Goal: Task Accomplishment & Management: Manage account settings

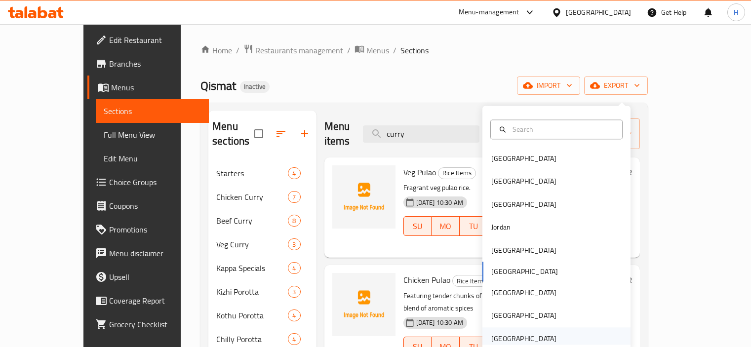
click at [492, 333] on div "[GEOGRAPHIC_DATA]" at bounding box center [523, 338] width 65 height 11
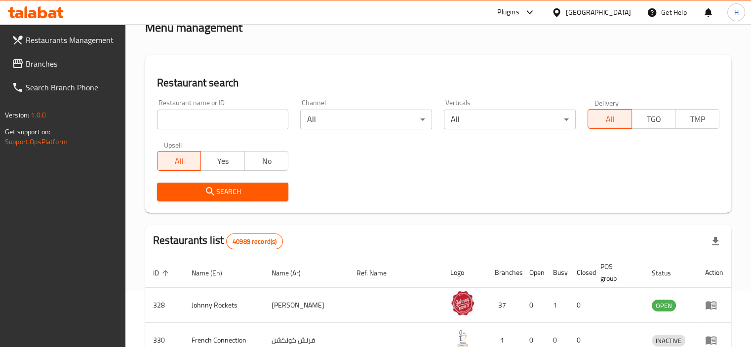
scroll to position [80, 0]
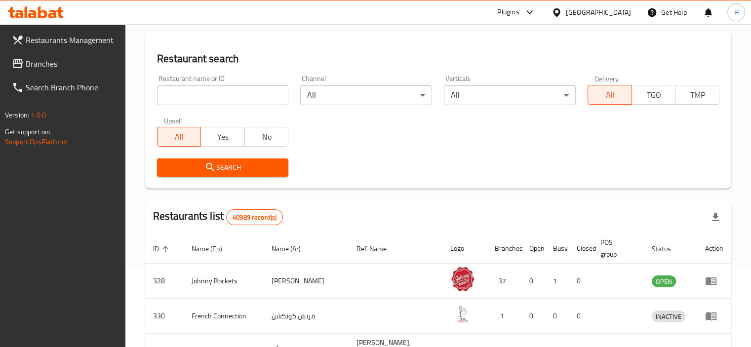
click at [69, 50] on link "Restaurants Management" at bounding box center [64, 40] width 121 height 24
click at [55, 60] on span "Branches" at bounding box center [72, 64] width 92 height 12
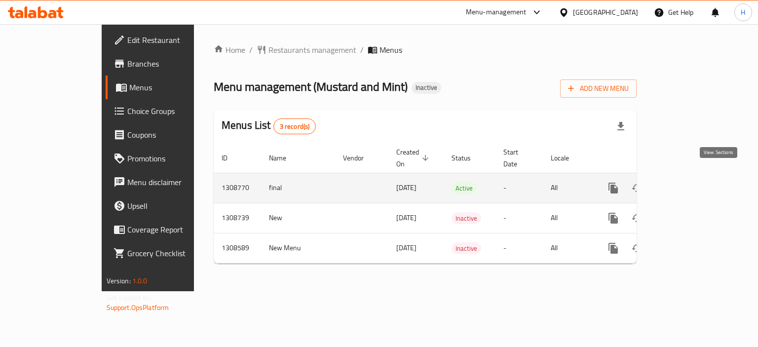
click at [691, 182] on icon "enhanced table" at bounding box center [685, 188] width 12 height 12
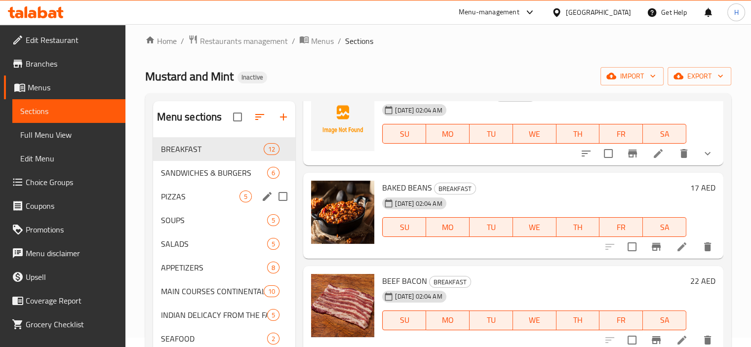
scroll to position [10, 0]
click at [85, 132] on span "Full Menu View" at bounding box center [68, 135] width 97 height 12
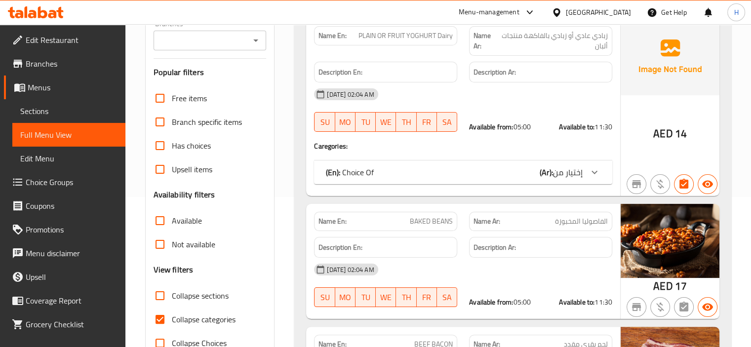
scroll to position [177, 0]
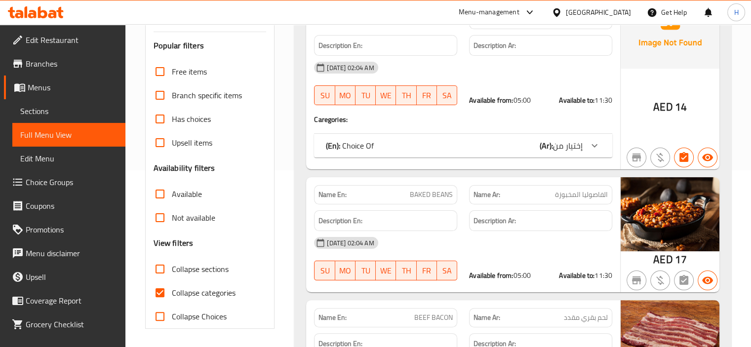
click at [172, 294] on span "Collapse categories" at bounding box center [204, 293] width 64 height 12
click at [172, 294] on input "Collapse categories" at bounding box center [160, 293] width 24 height 24
checkbox input "false"
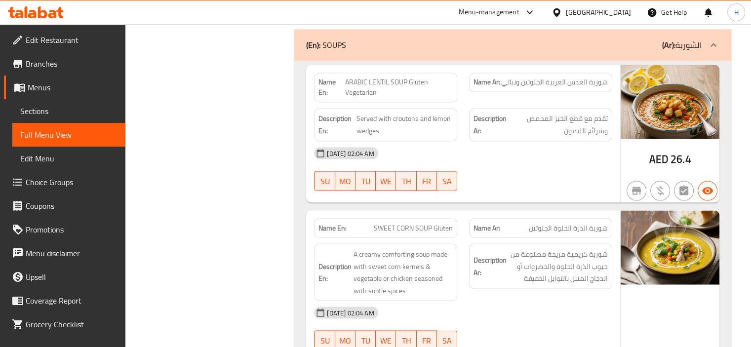
scroll to position [5482, 0]
click at [407, 77] on span "ARABIC LENTIL SOUP Gluten Vegetarian" at bounding box center [399, 87] width 108 height 21
copy span "ARABIC LENTIL SOUP Gluten Vegetarian"
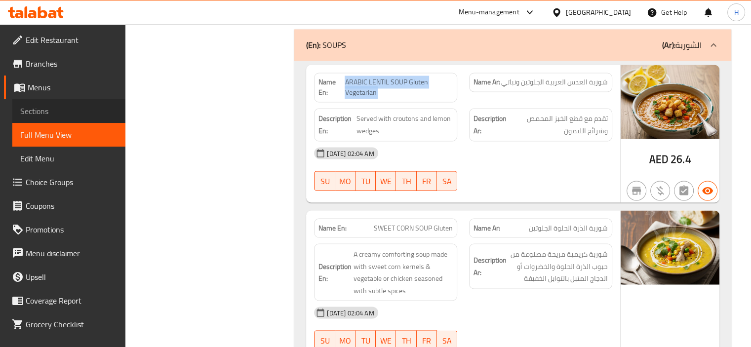
click at [83, 119] on link "Sections" at bounding box center [68, 111] width 113 height 24
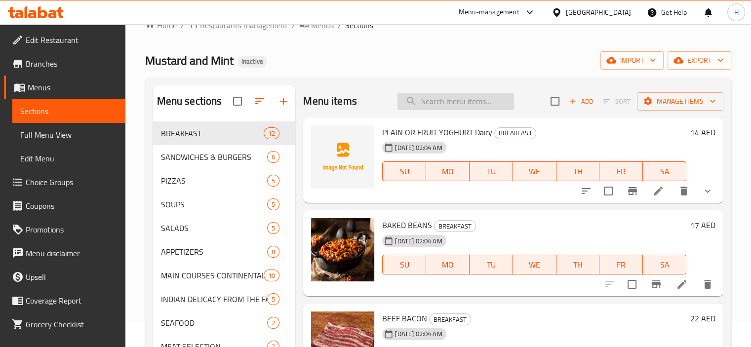
scroll to position [22, 0]
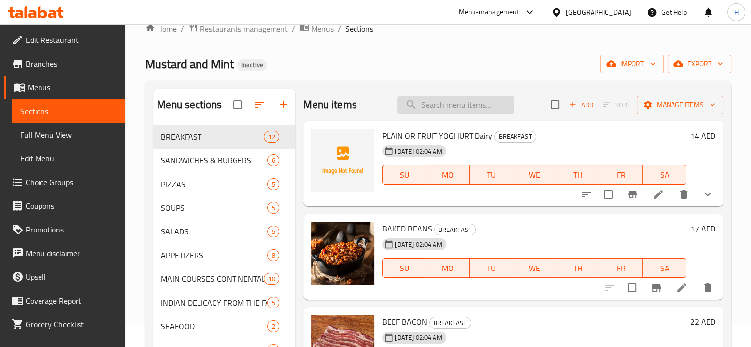
paste input "ARABIC LENTIL SOUP Gluten Vegetarian"
click at [450, 107] on input "ARABIC LENTIL SOUP Gluten Vegetarian" at bounding box center [455, 104] width 117 height 17
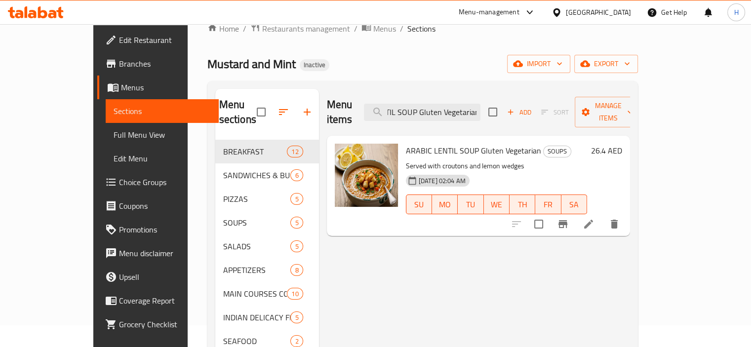
type input "ARABIC LENTIL SOUP Gluten Vegetarian"
click at [622, 144] on h6 "26.4 AED" at bounding box center [606, 151] width 31 height 14
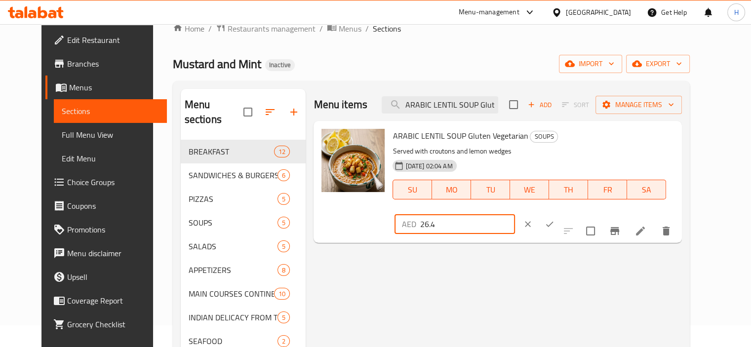
click at [515, 214] on input "26.4" at bounding box center [467, 224] width 95 height 20
click at [515, 214] on input "26" at bounding box center [467, 224] width 95 height 20
type input "26"
click at [554, 219] on icon "ok" at bounding box center [550, 224] width 10 height 10
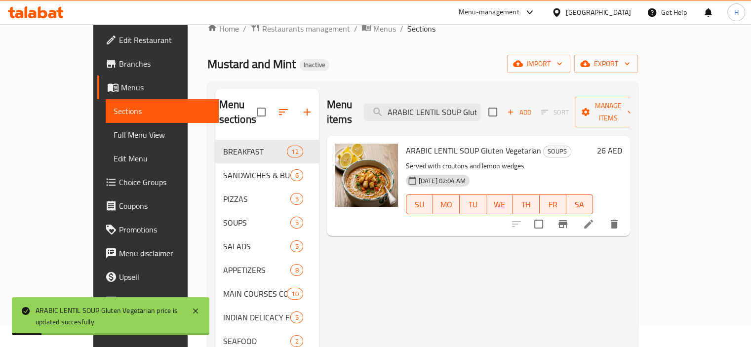
click at [114, 138] on span "Full Menu View" at bounding box center [162, 135] width 97 height 12
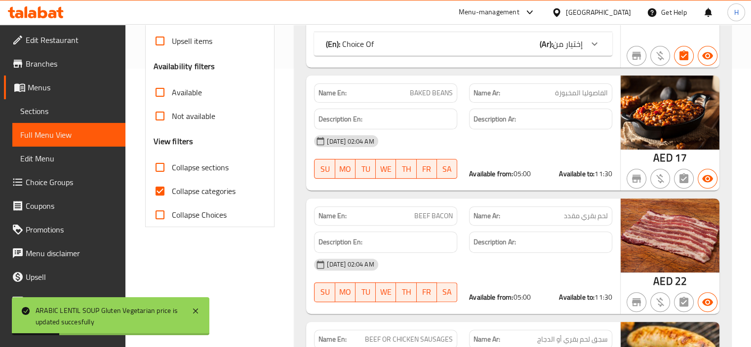
scroll to position [355, 0]
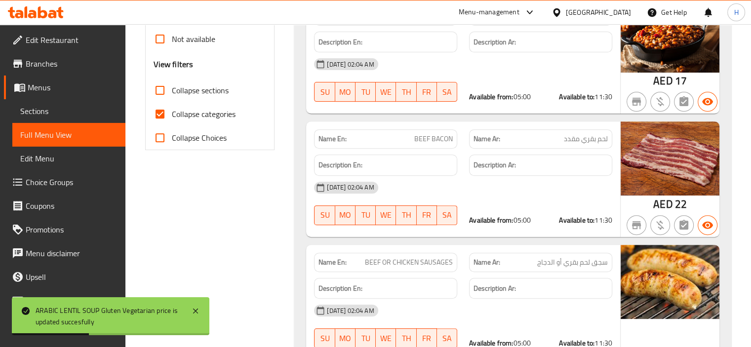
click at [155, 110] on input "Collapse categories" at bounding box center [160, 114] width 24 height 24
checkbox input "false"
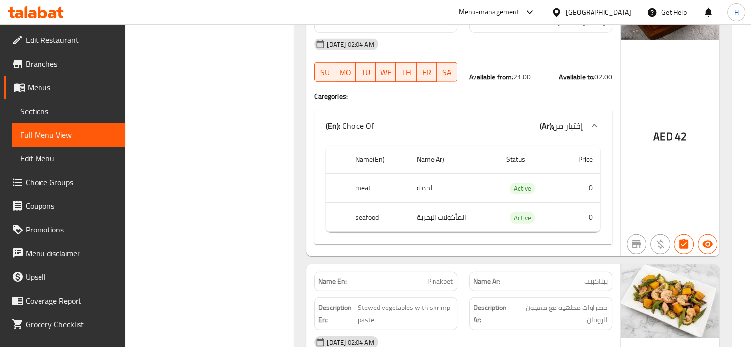
scroll to position [29355, 0]
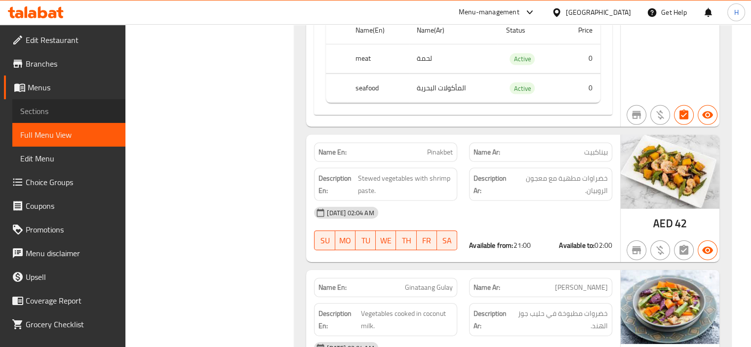
click at [79, 113] on span "Sections" at bounding box center [68, 111] width 97 height 12
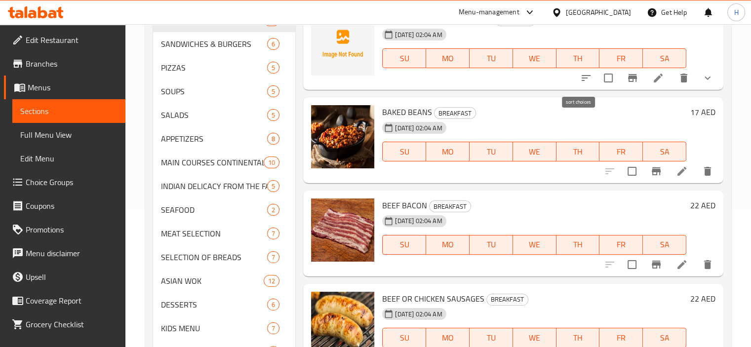
scroll to position [5, 0]
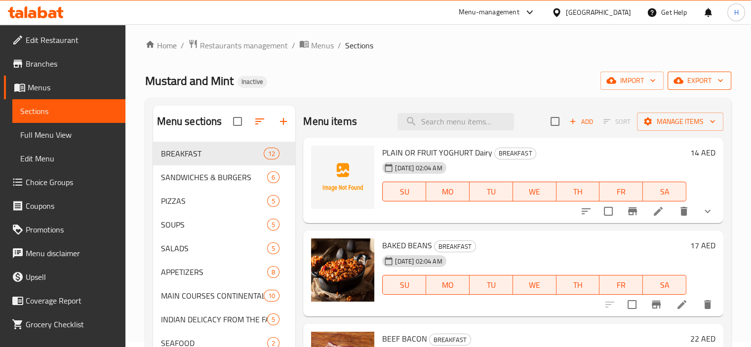
click at [672, 75] on button "export" at bounding box center [699, 81] width 64 height 18
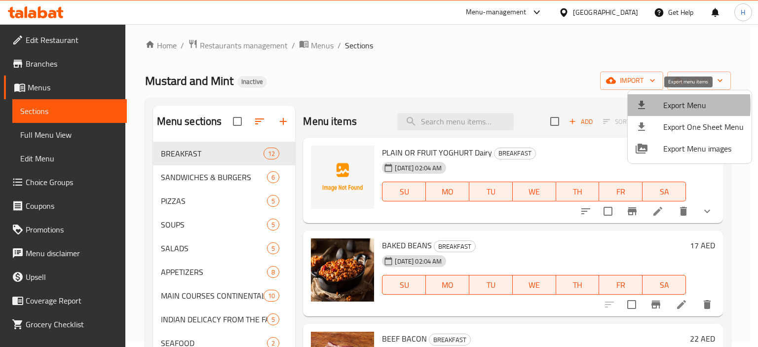
click at [648, 105] on div at bounding box center [650, 105] width 28 height 12
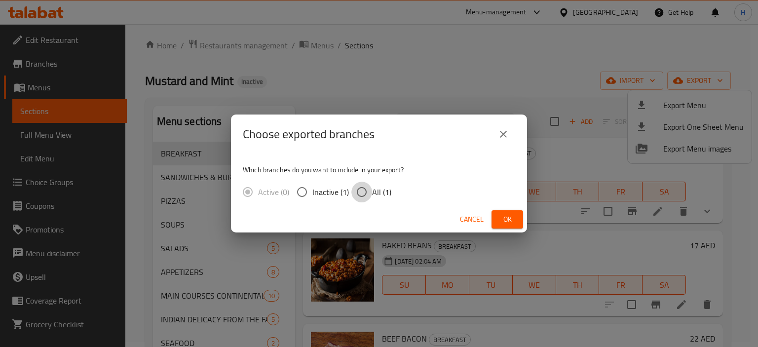
click at [363, 185] on input "All (1)" at bounding box center [362, 192] width 21 height 21
radio input "true"
click at [504, 216] on span "Ok" at bounding box center [508, 219] width 16 height 12
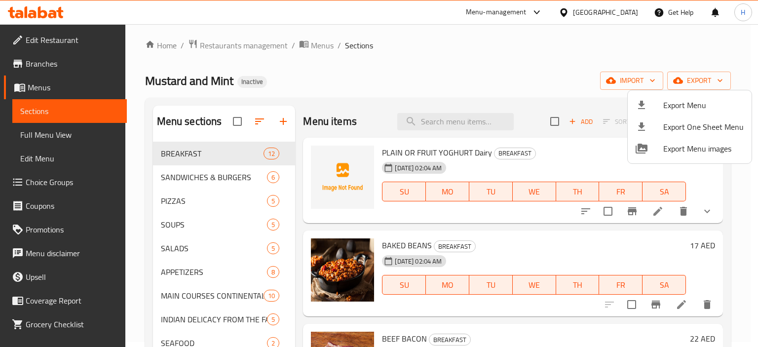
click at [50, 132] on div at bounding box center [379, 173] width 758 height 347
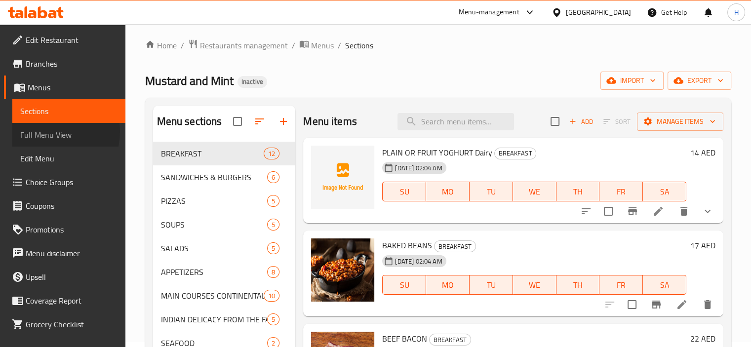
click at [50, 132] on span "Full Menu View" at bounding box center [68, 135] width 97 height 12
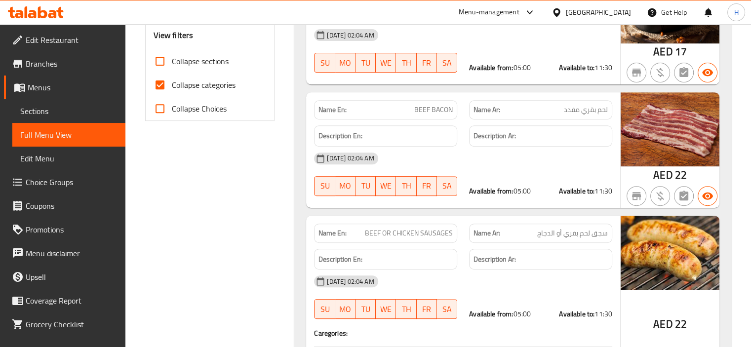
scroll to position [383, 0]
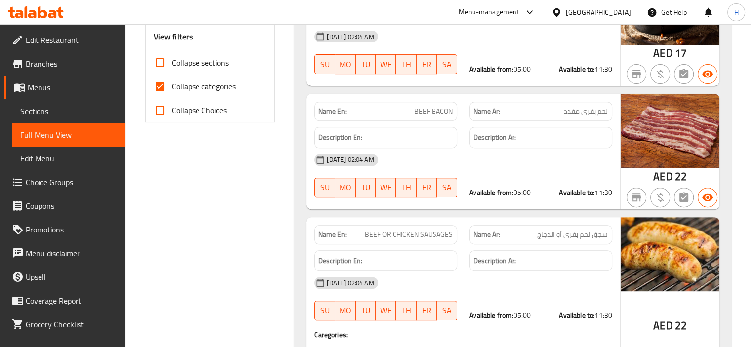
click at [162, 84] on input "Collapse categories" at bounding box center [160, 87] width 24 height 24
checkbox input "false"
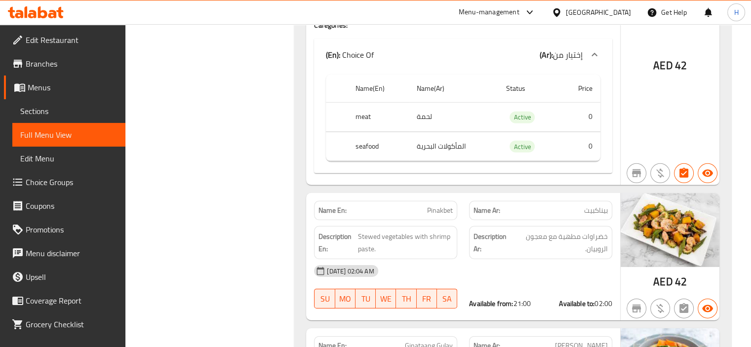
scroll to position [29293, 0]
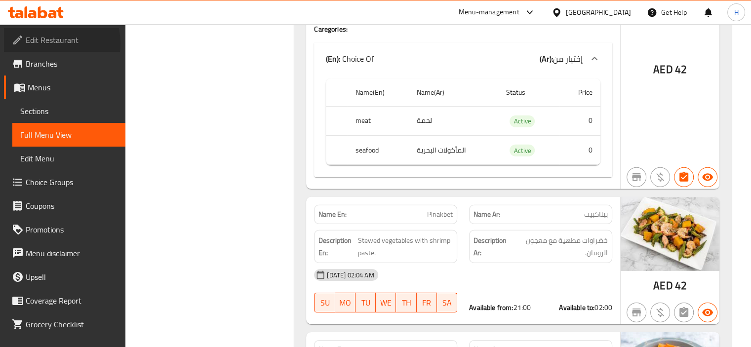
click at [49, 43] on span "Edit Restaurant" at bounding box center [72, 40] width 92 height 12
